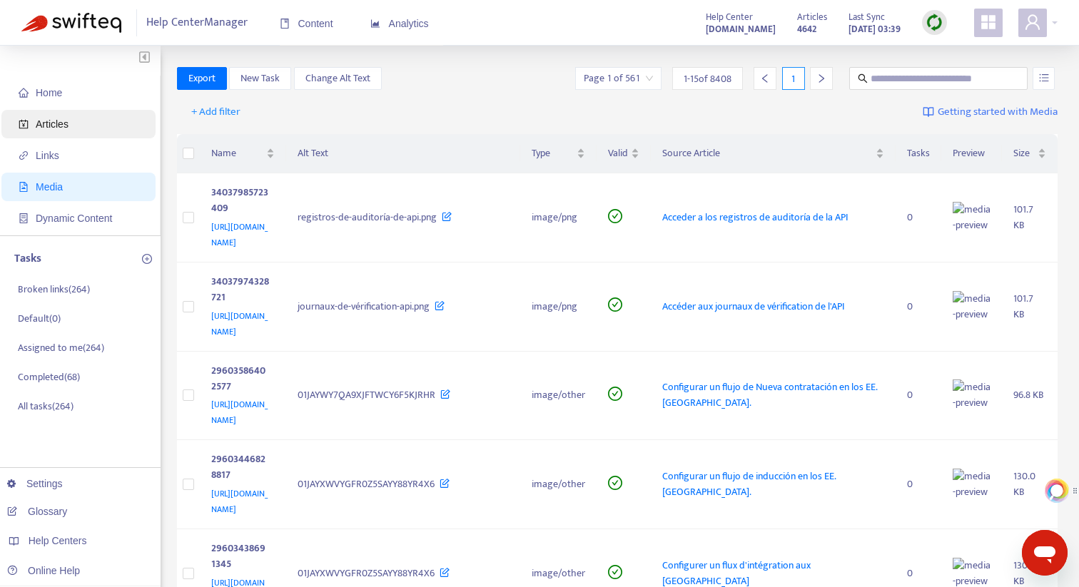
click at [66, 127] on span "Articles" at bounding box center [52, 123] width 33 height 11
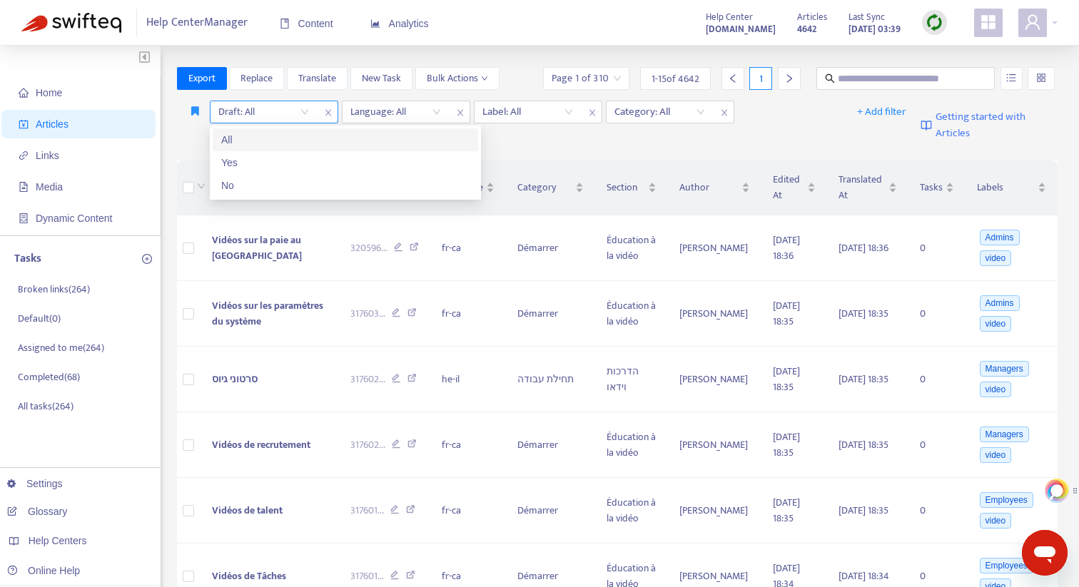
click at [301, 113] on input "search" at bounding box center [263, 111] width 91 height 21
click at [263, 181] on div "No" at bounding box center [345, 186] width 248 height 16
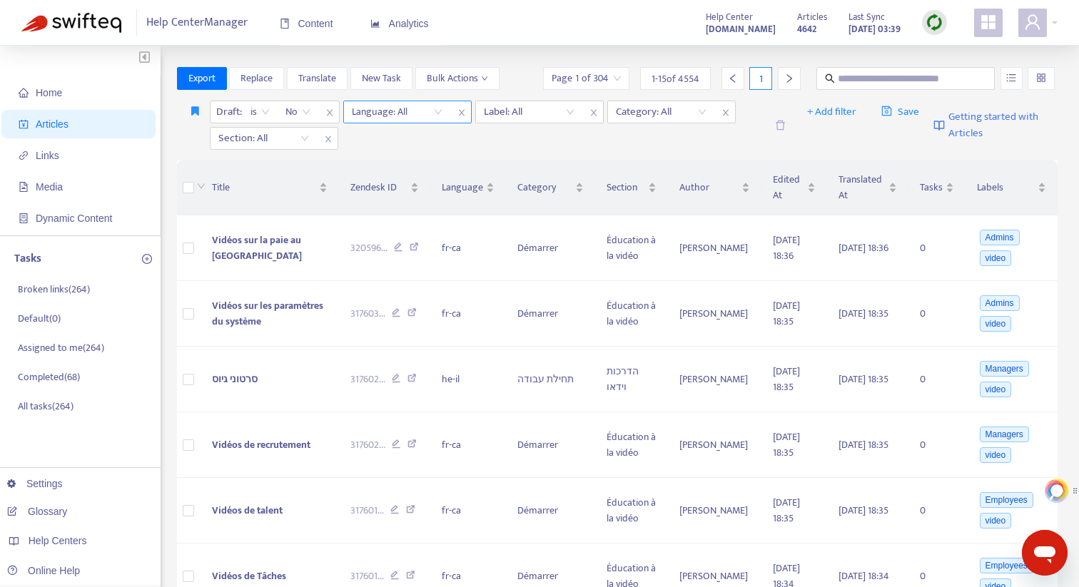
click at [400, 116] on div at bounding box center [390, 111] width 86 height 17
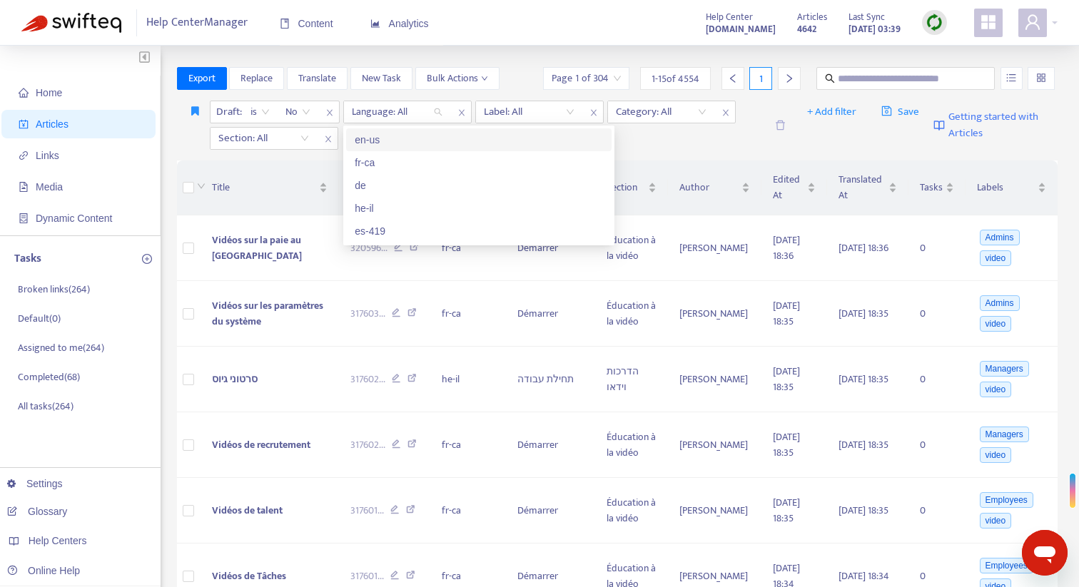
click at [398, 138] on div "en-us" at bounding box center [479, 140] width 248 height 16
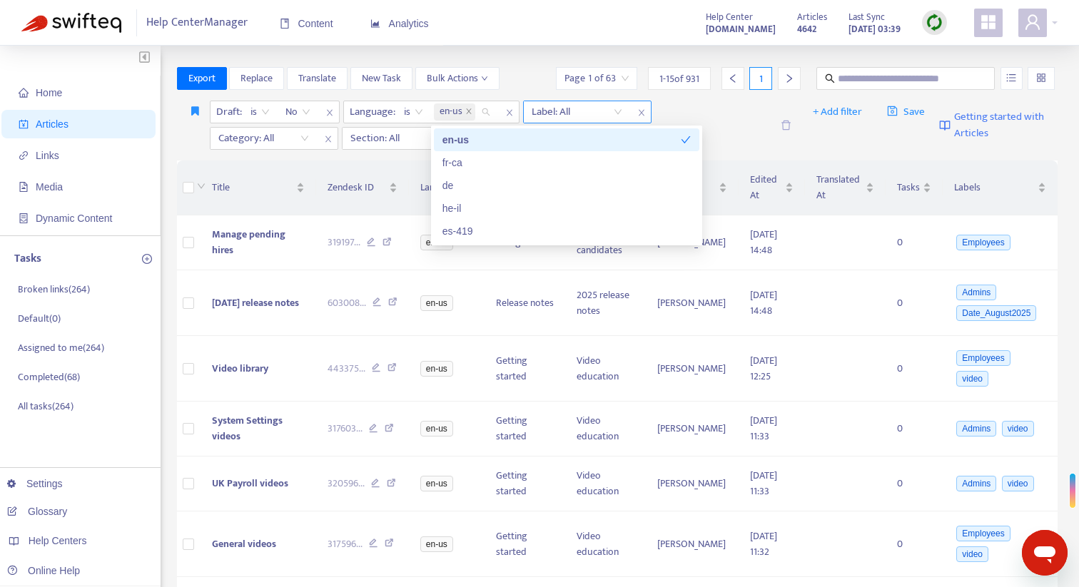
click at [588, 113] on div at bounding box center [570, 111] width 86 height 17
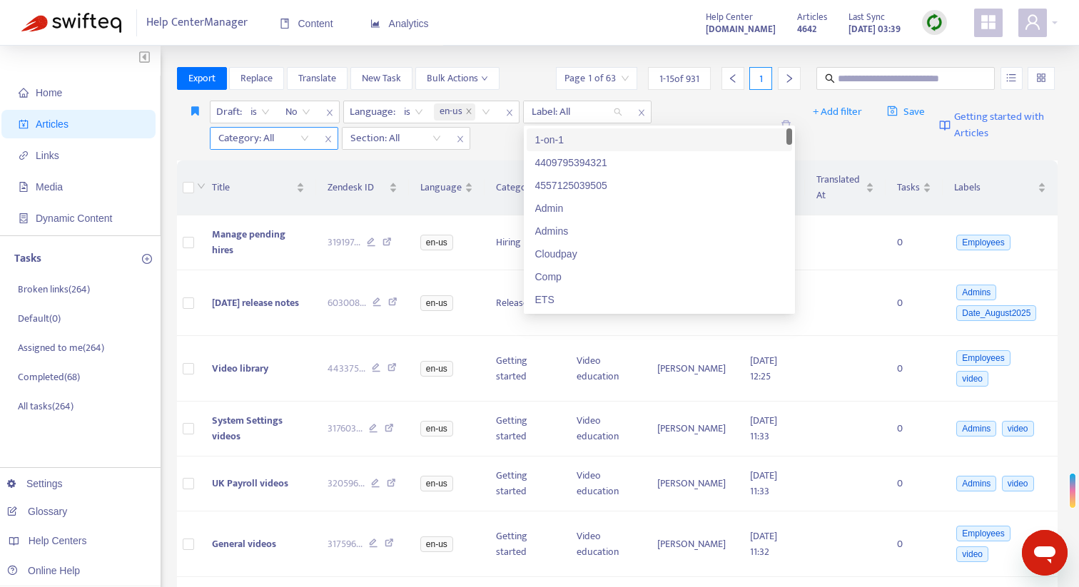
click at [282, 138] on div at bounding box center [256, 138] width 86 height 17
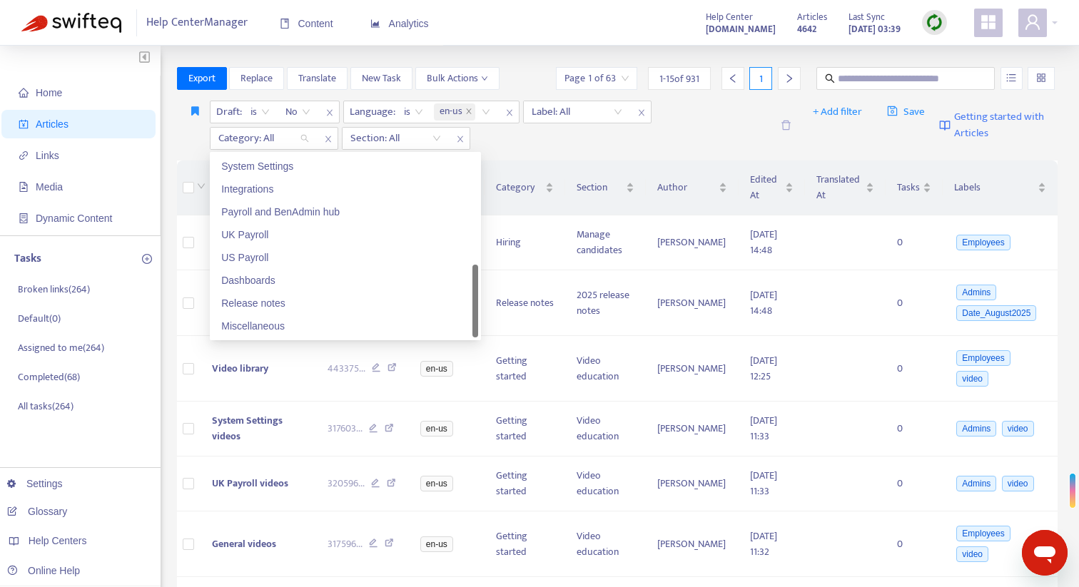
scroll to position [1, 0]
click at [280, 304] on div "Release notes" at bounding box center [345, 303] width 248 height 16
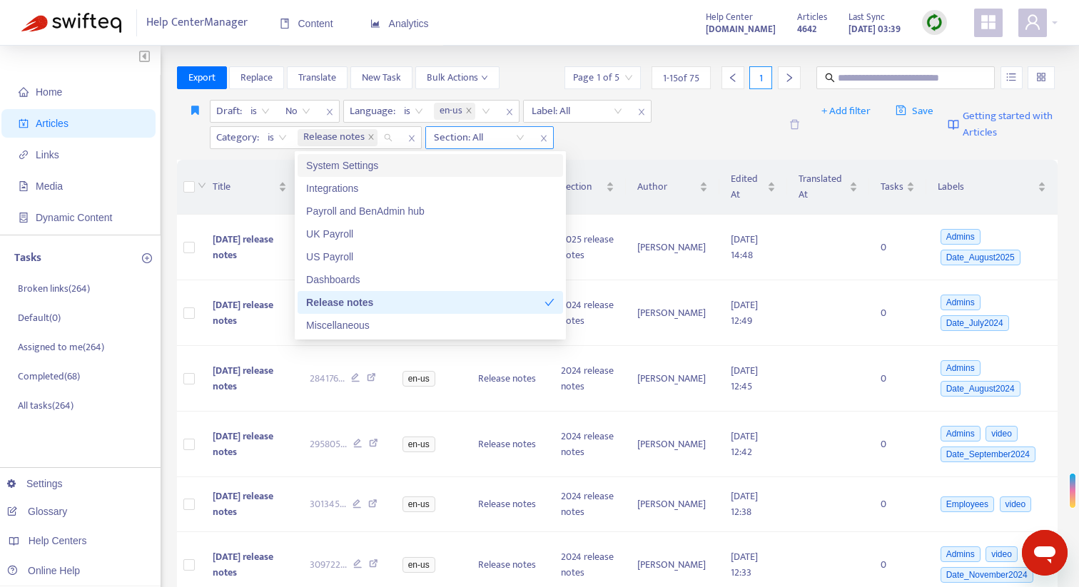
click at [486, 140] on div at bounding box center [472, 137] width 86 height 17
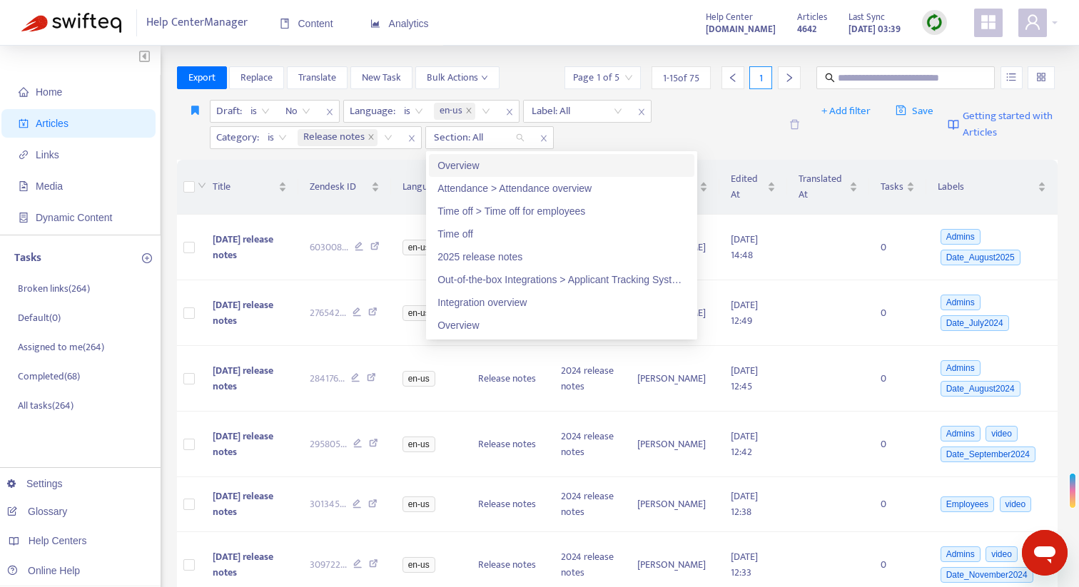
click at [674, 133] on div "Draft : is No Language : is en-us Label: All Category : is Release notes Sectio…" at bounding box center [495, 124] width 570 height 49
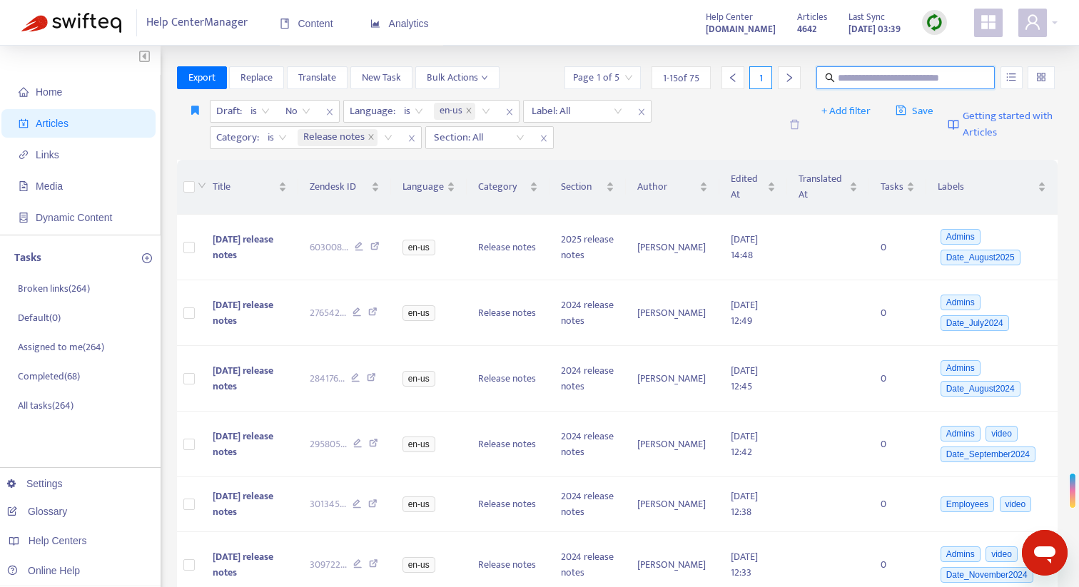
click at [885, 81] on input "text" at bounding box center [906, 78] width 137 height 16
click at [272, 81] on span "Replace" at bounding box center [257, 78] width 32 height 16
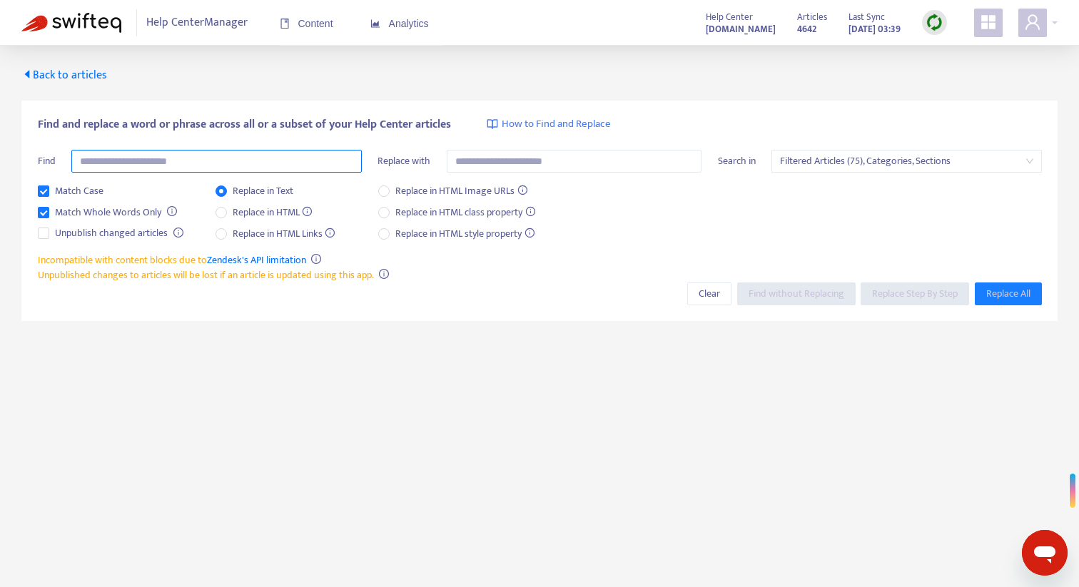
click at [191, 159] on input "text" at bounding box center [216, 161] width 290 height 23
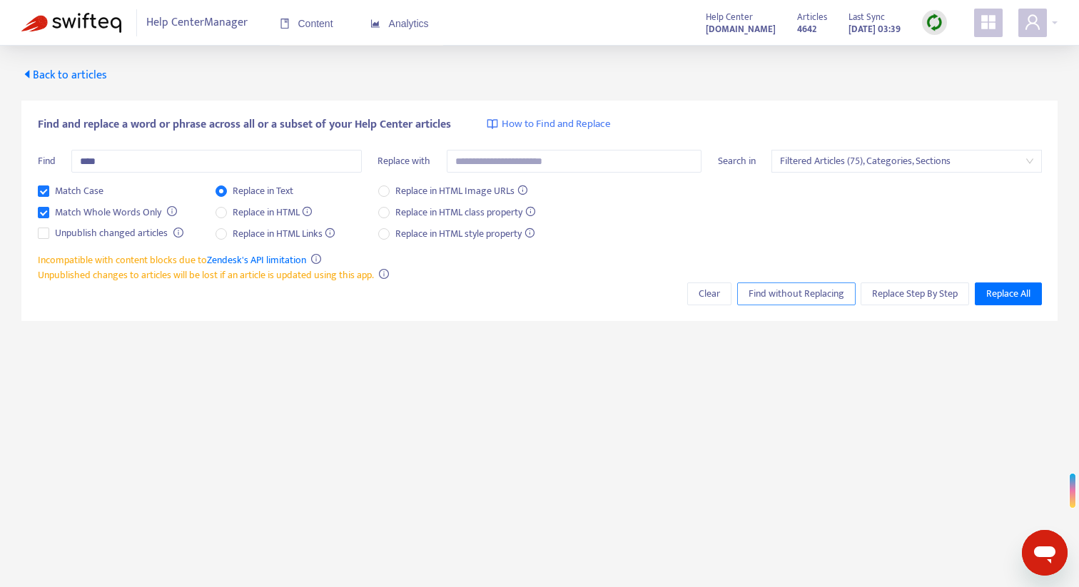
click at [808, 293] on span "Find without Replacing" at bounding box center [797, 294] width 96 height 16
click at [126, 162] on input "****" at bounding box center [216, 161] width 290 height 23
drag, startPoint x: 83, startPoint y: 163, endPoint x: 136, endPoint y: 163, distance: 53.5
click at [83, 163] on input "****" at bounding box center [216, 161] width 290 height 23
drag, startPoint x: 103, startPoint y: 161, endPoint x: 79, endPoint y: 161, distance: 24.3
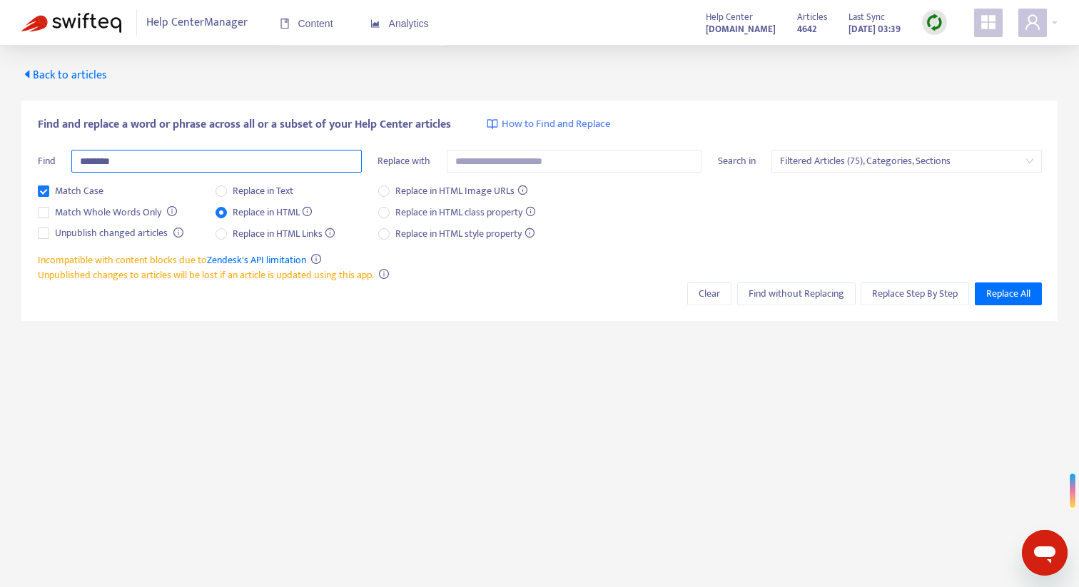
click at [79, 161] on input "********" at bounding box center [216, 161] width 290 height 23
click at [113, 161] on input "****" at bounding box center [216, 161] width 290 height 23
type input "*********"
click at [783, 296] on span "Find without Replacing" at bounding box center [797, 294] width 96 height 16
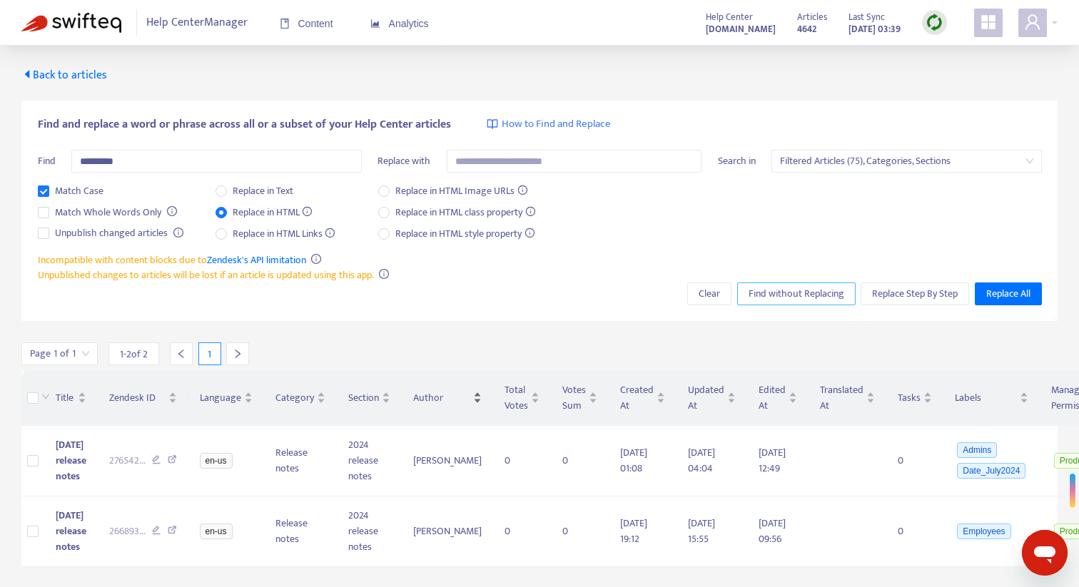
scroll to position [46, 0]
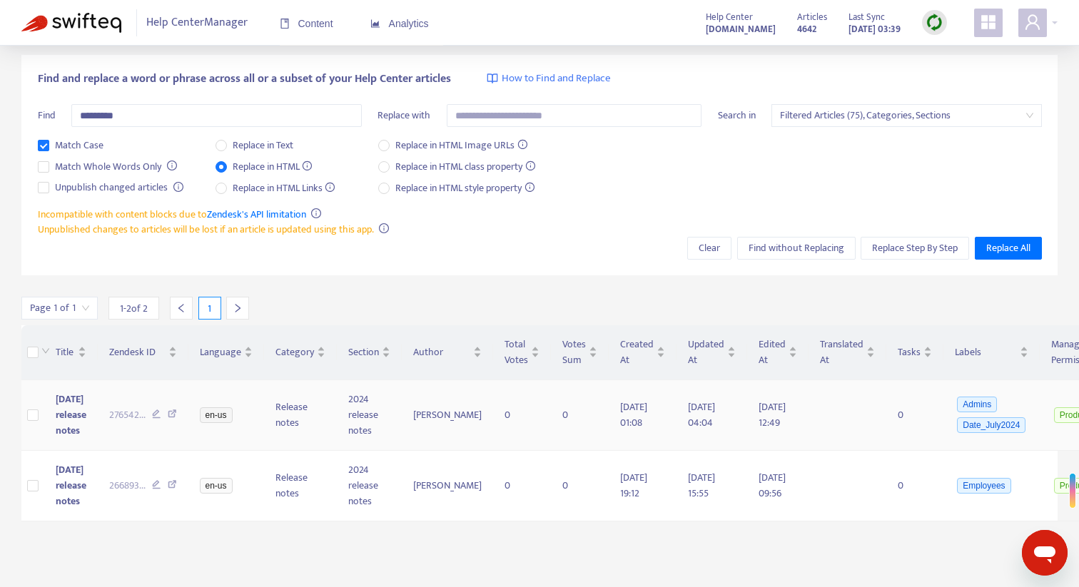
click at [170, 423] on icon at bounding box center [172, 416] width 9 height 13
click at [173, 493] on icon at bounding box center [172, 486] width 9 height 13
click at [482, 116] on input "text" at bounding box center [575, 115] width 256 height 23
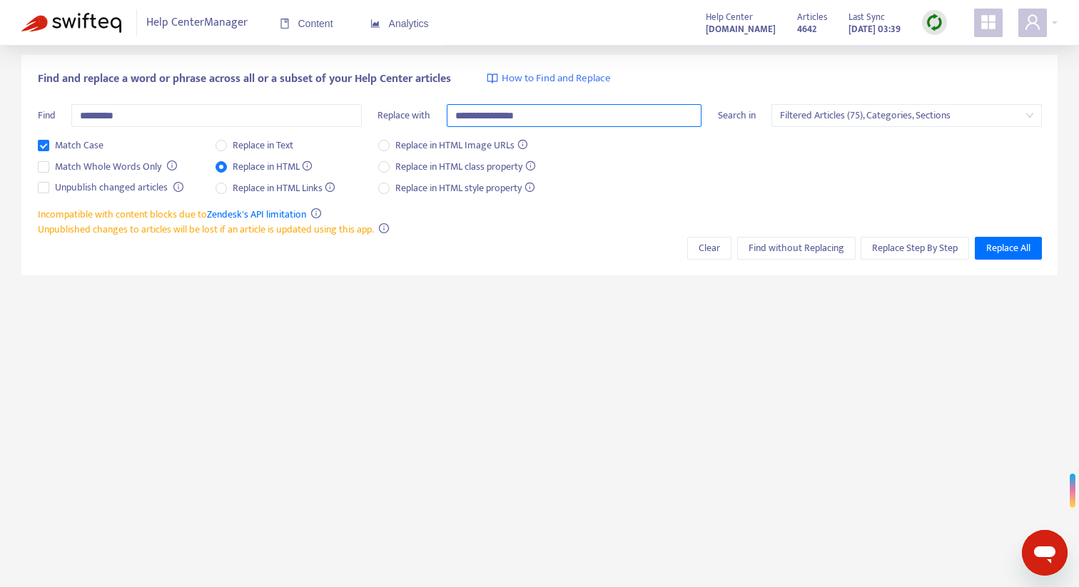
click at [505, 115] on input "**********" at bounding box center [575, 115] width 256 height 23
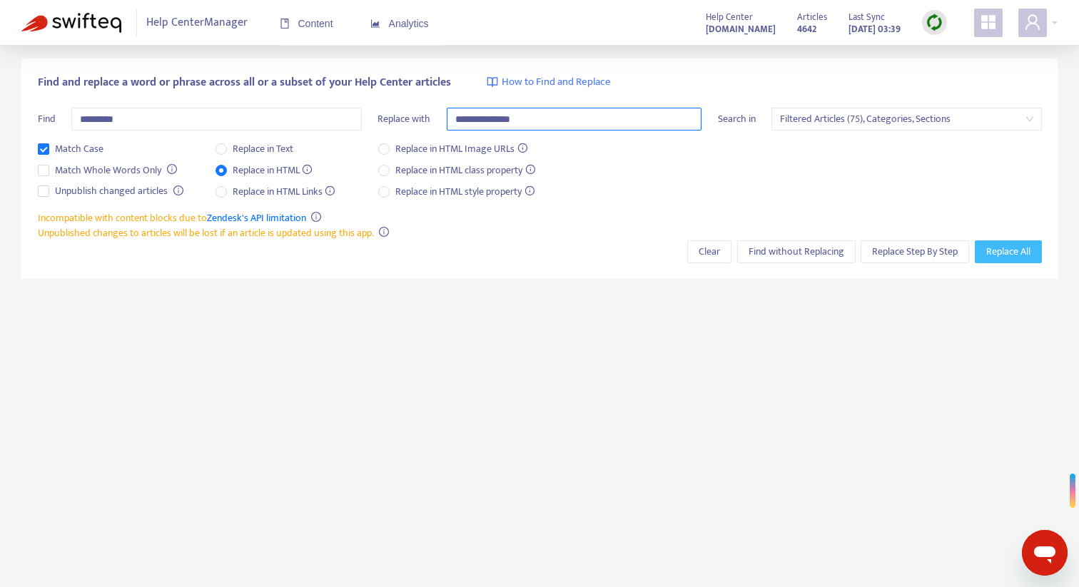
type input "**********"
click at [1000, 254] on span "Replace All" at bounding box center [1008, 252] width 44 height 16
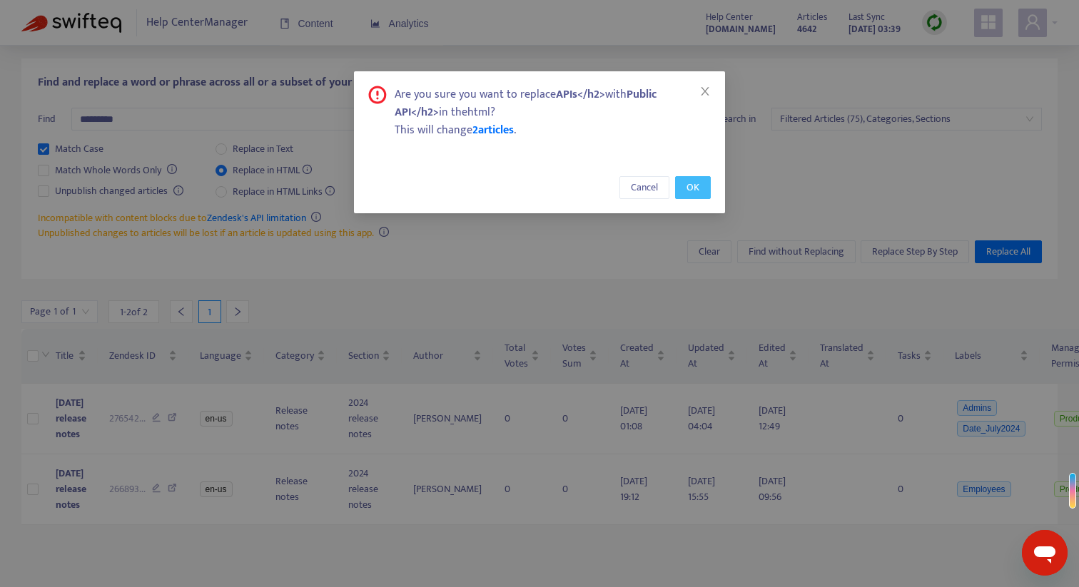
click at [687, 185] on span "OK" at bounding box center [693, 188] width 13 height 16
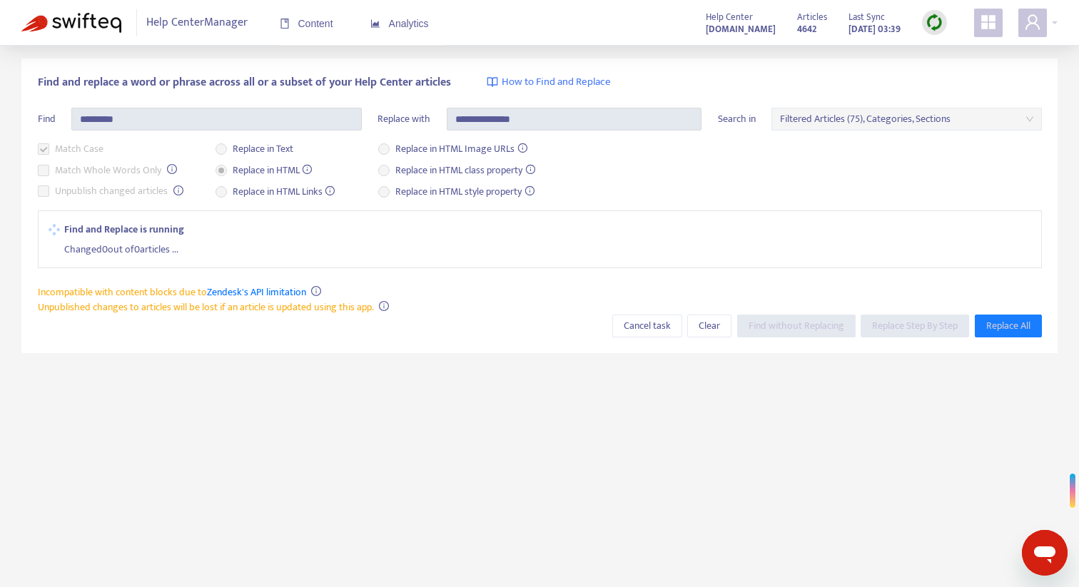
scroll to position [38, 0]
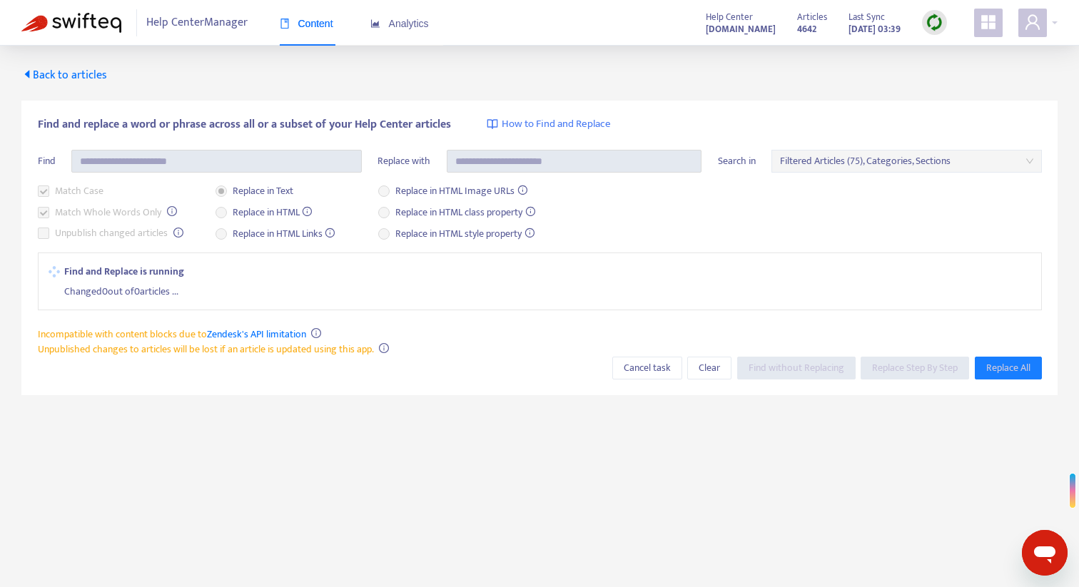
scroll to position [1, 0]
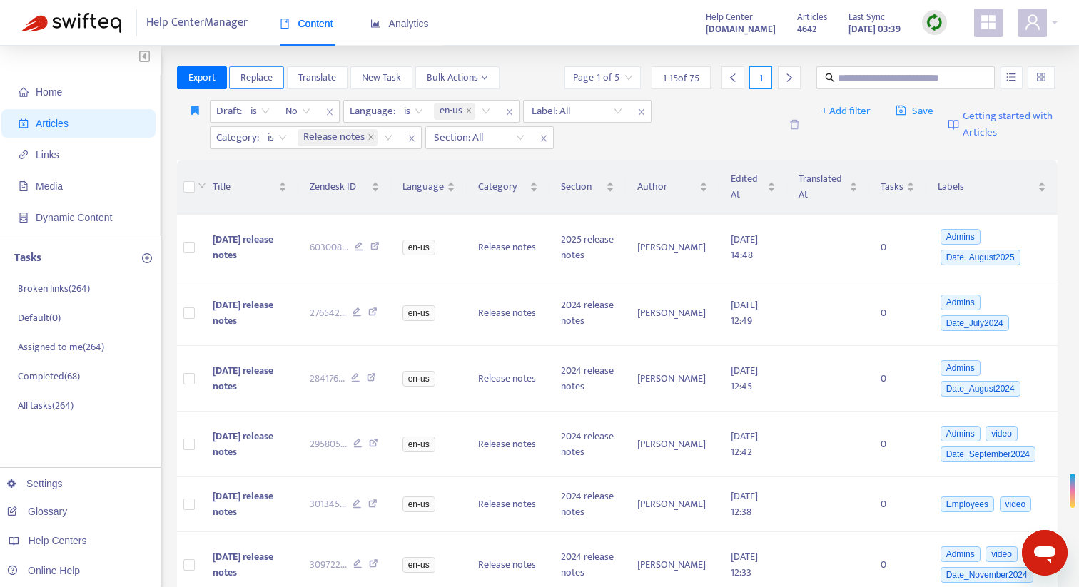
click at [267, 81] on span "Replace" at bounding box center [257, 78] width 32 height 16
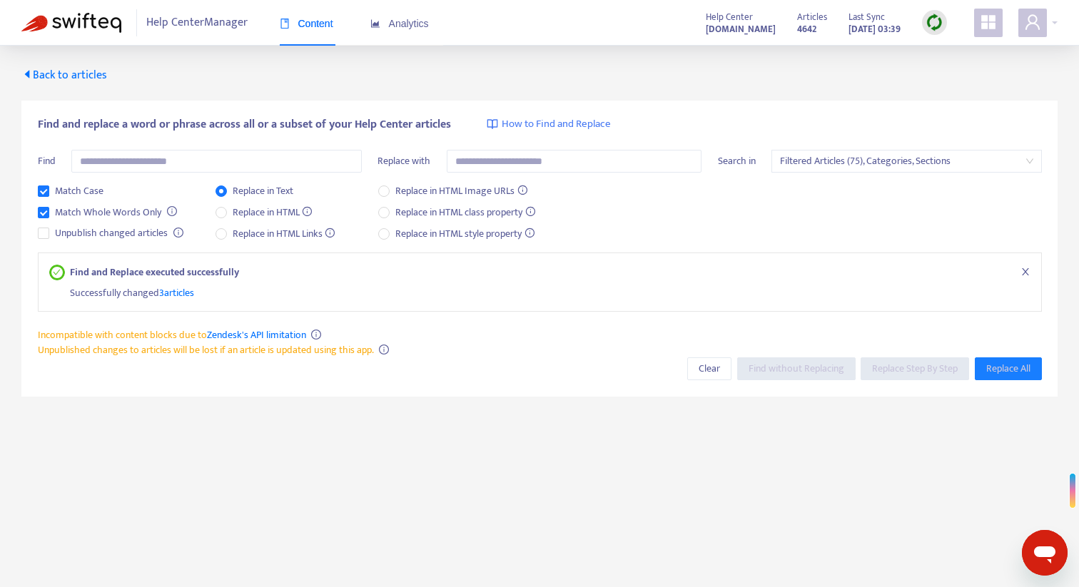
click at [180, 288] on span "3 articles" at bounding box center [176, 293] width 35 height 16
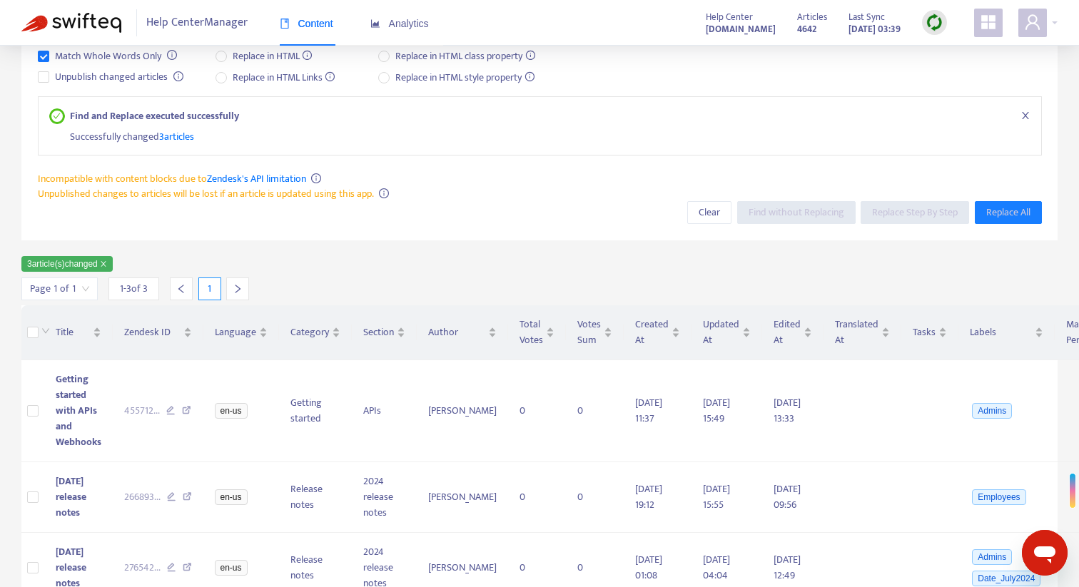
scroll to position [178, 0]
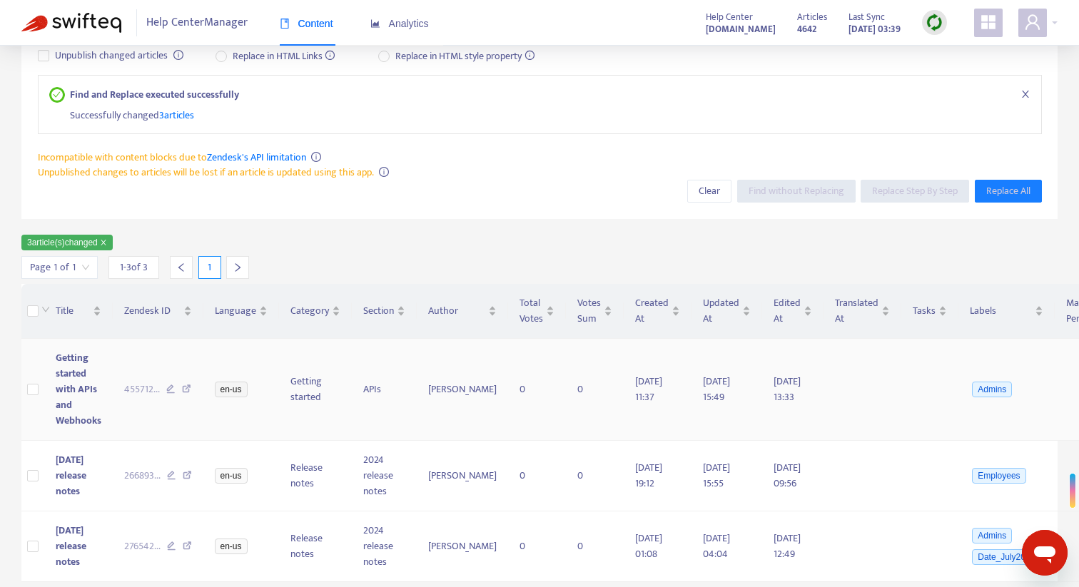
click at [188, 390] on icon at bounding box center [186, 391] width 9 height 13
click at [191, 470] on td "266893 ..." at bounding box center [158, 476] width 91 height 71
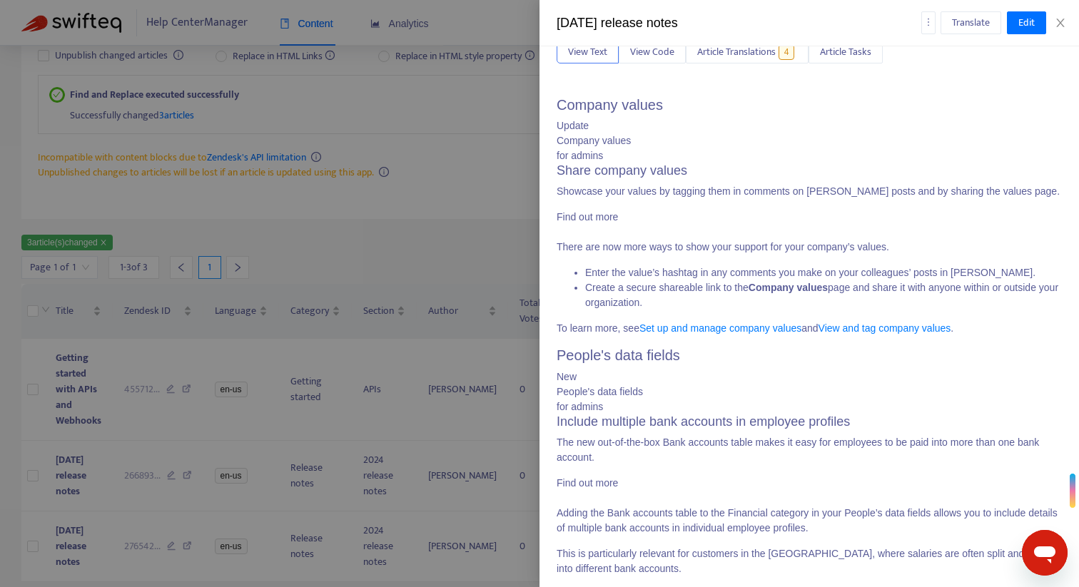
scroll to position [156, 0]
click at [690, 239] on img at bounding box center [649, 231] width 184 height 15
click at [530, 100] on div at bounding box center [539, 293] width 1079 height 587
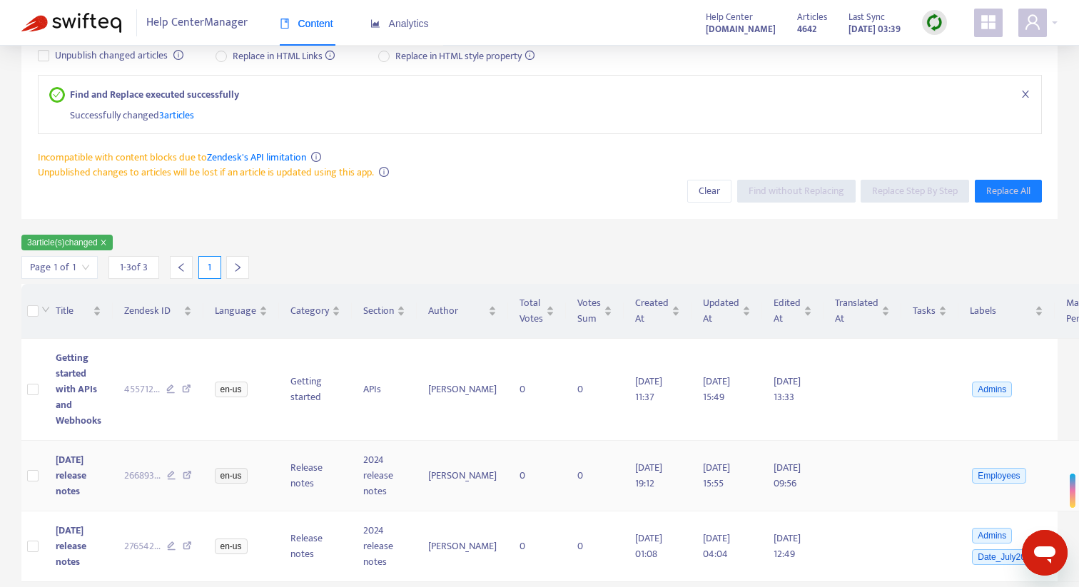
click at [186, 472] on icon at bounding box center [187, 477] width 9 height 13
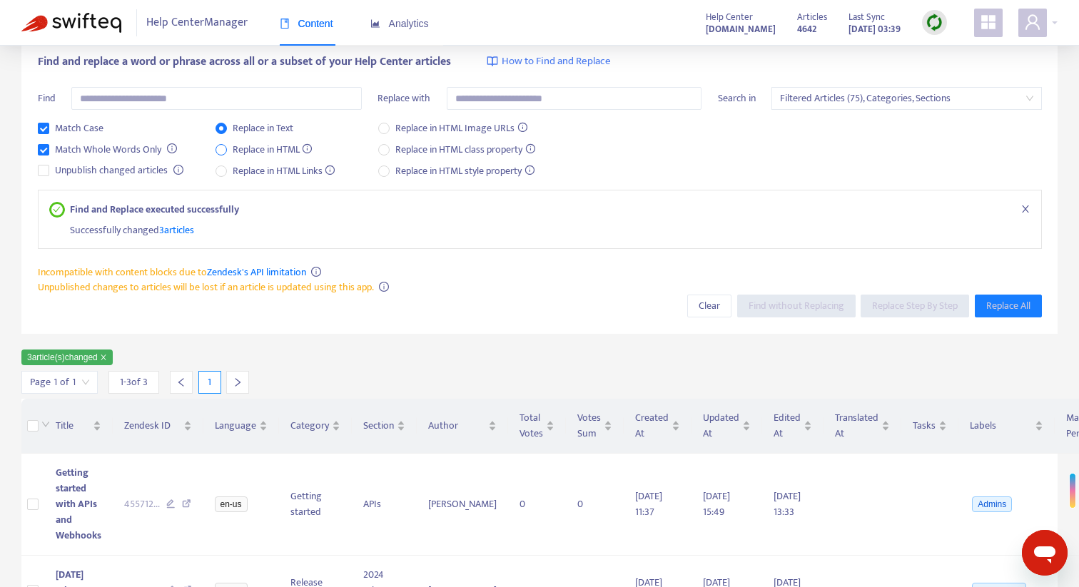
click at [243, 142] on span "Replace in HTML" at bounding box center [272, 150] width 91 height 16
